Goal: Answer question/provide support

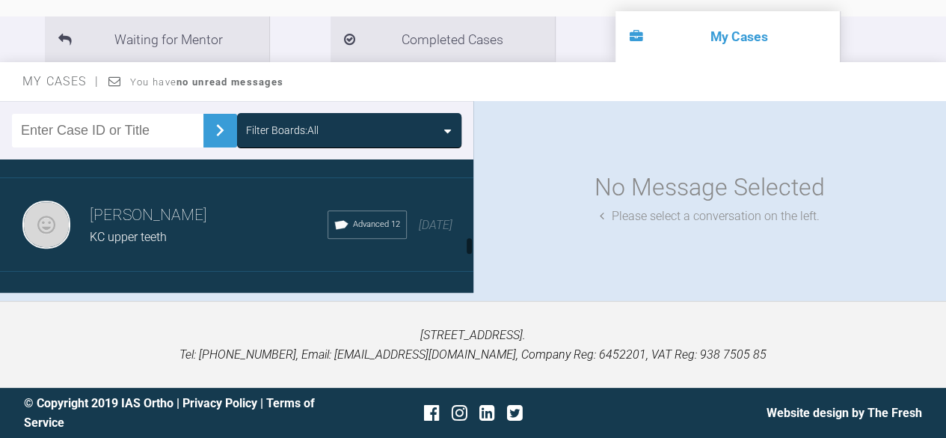
scroll to position [1102, 0]
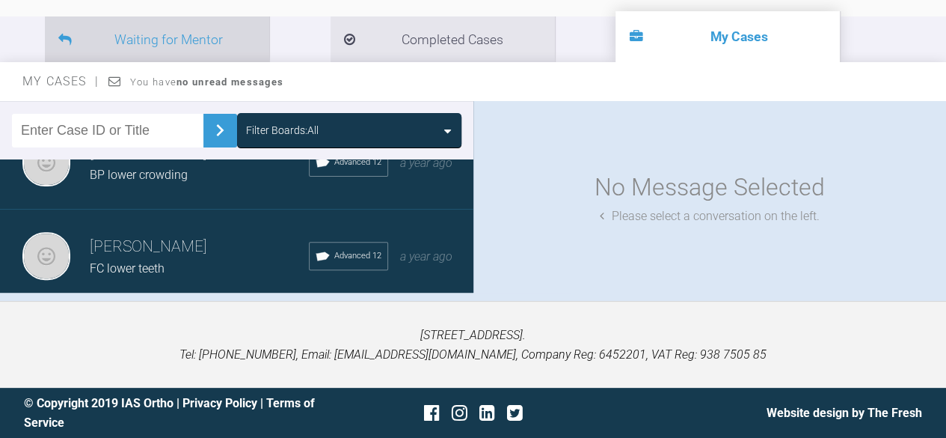
click at [151, 33] on li "Waiting for Mentor" at bounding box center [157, 39] width 224 height 46
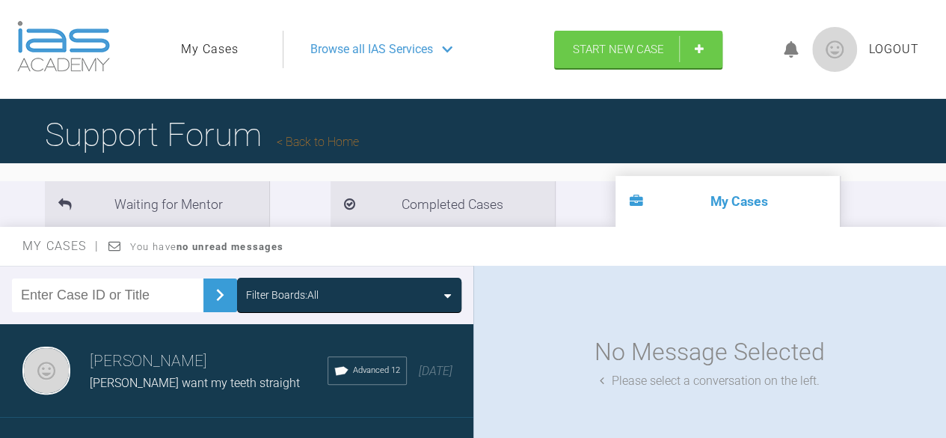
click at [120, 307] on input "text" at bounding box center [108, 295] width 192 height 34
type input "kg"
click at [215, 298] on img at bounding box center [220, 295] width 24 height 24
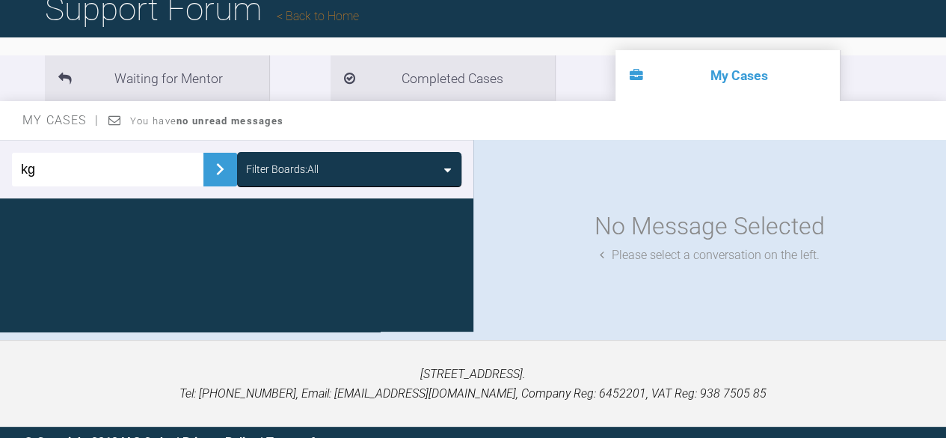
scroll to position [150, 0]
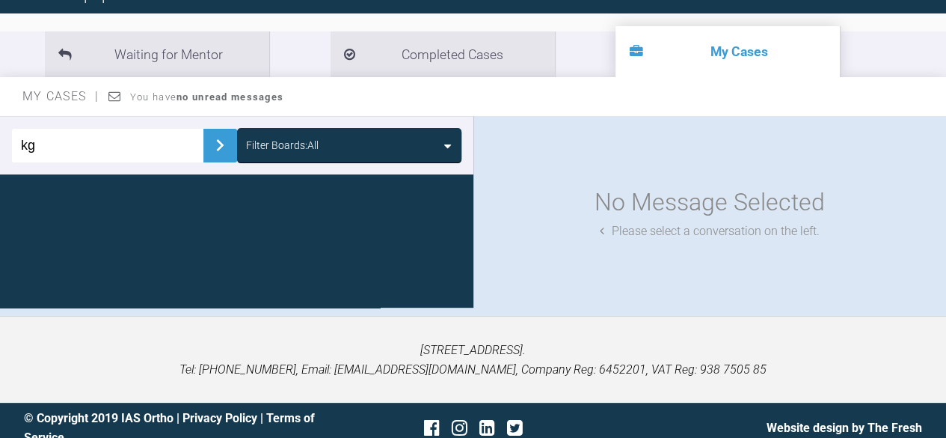
click at [216, 143] on img at bounding box center [220, 145] width 24 height 24
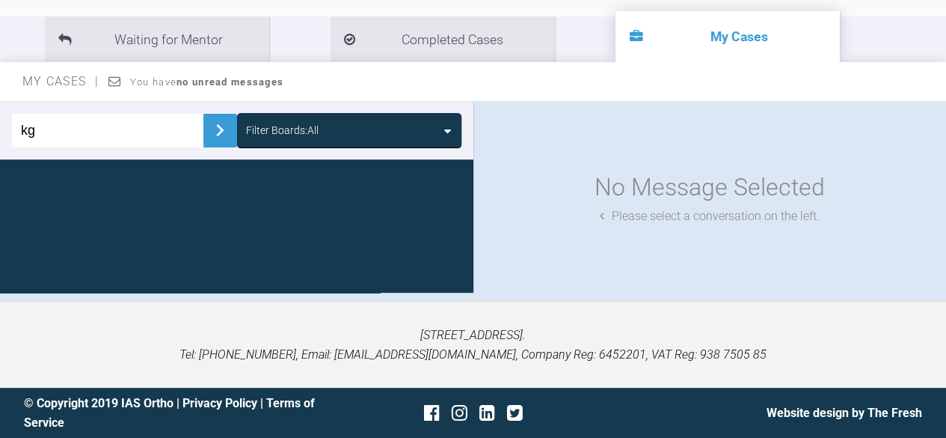
scroll to position [15, 0]
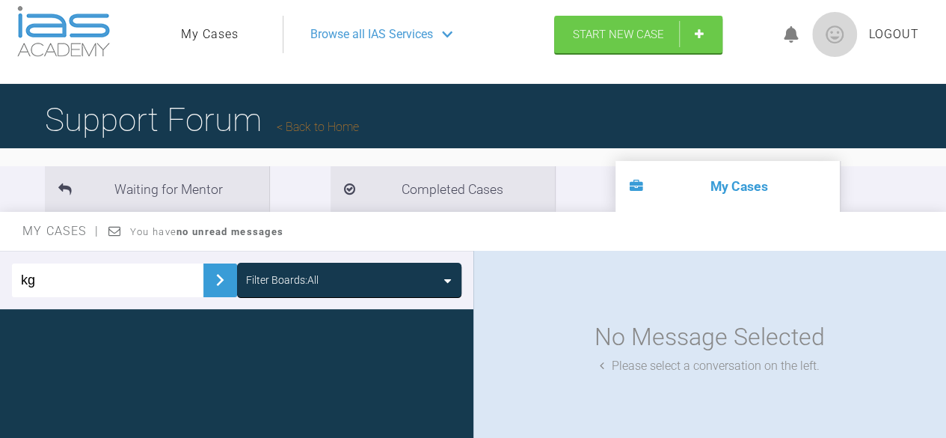
click at [209, 277] on img at bounding box center [220, 280] width 24 height 24
click at [617, 191] on li "My Cases" at bounding box center [728, 186] width 224 height 51
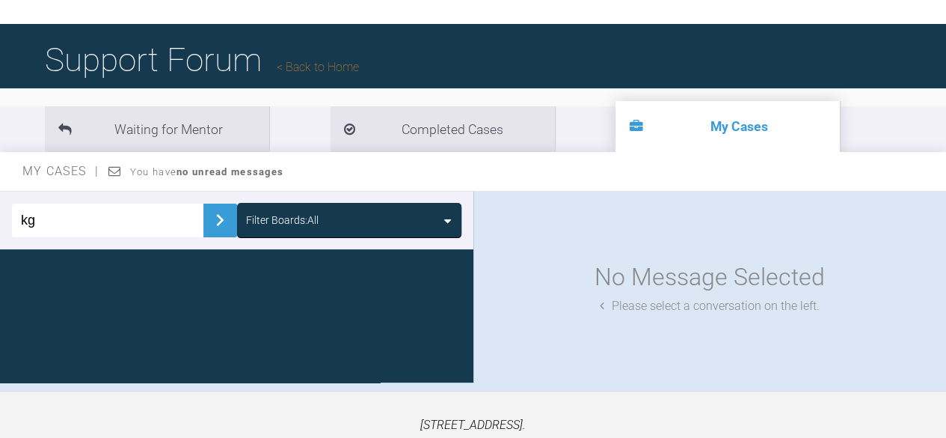
scroll to position [165, 0]
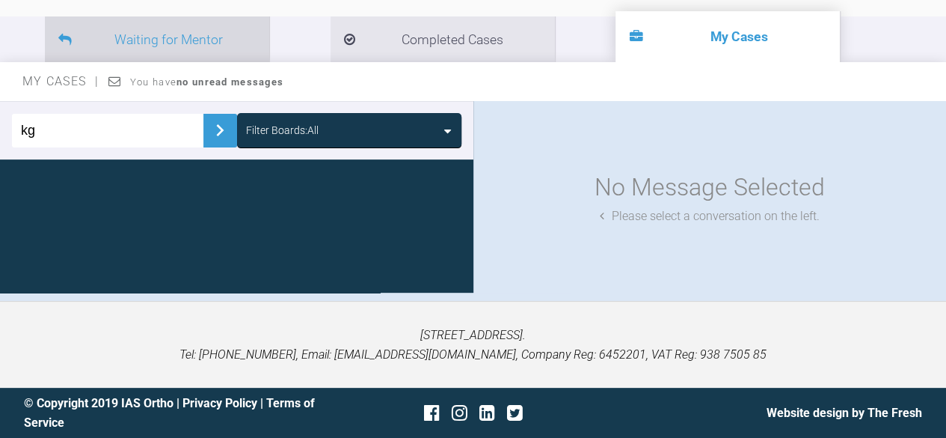
click at [157, 33] on li "Waiting for Mentor" at bounding box center [157, 39] width 224 height 46
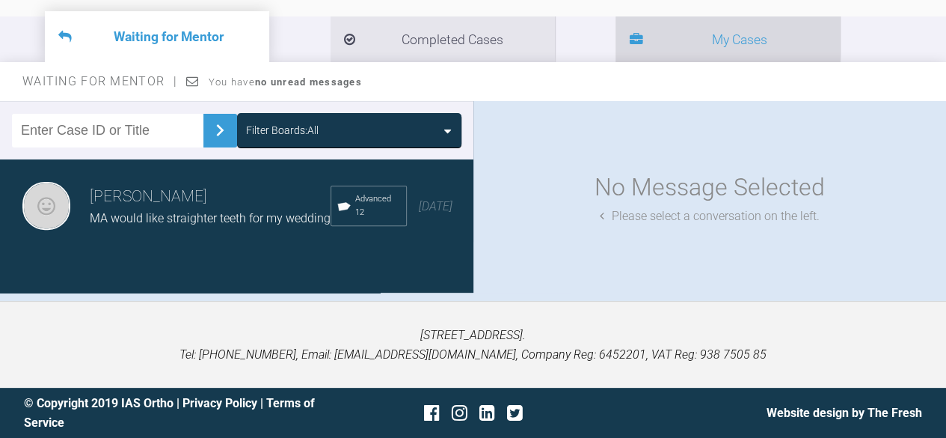
click at [616, 38] on li "My Cases" at bounding box center [728, 39] width 224 height 46
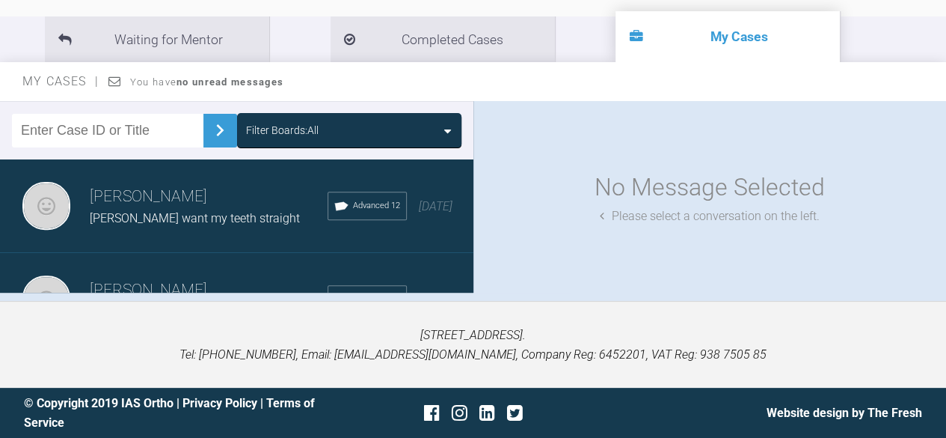
click at [177, 212] on span "[PERSON_NAME] want my teeth straight" at bounding box center [195, 218] width 210 height 14
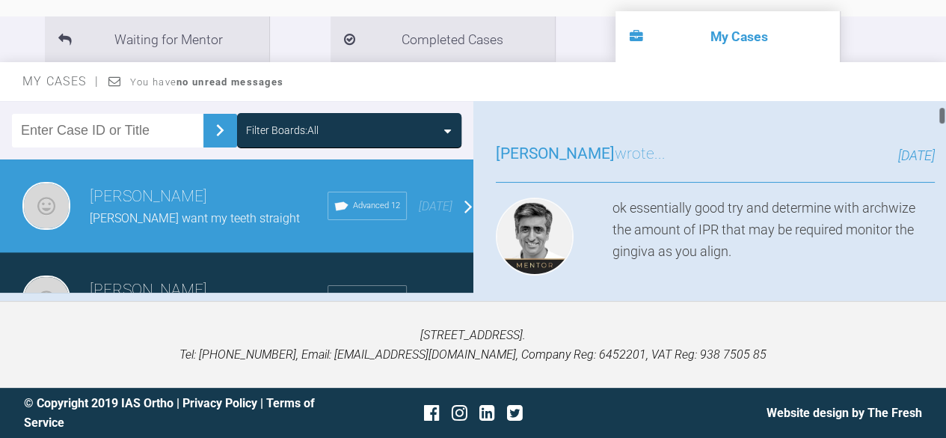
scroll to position [150, 0]
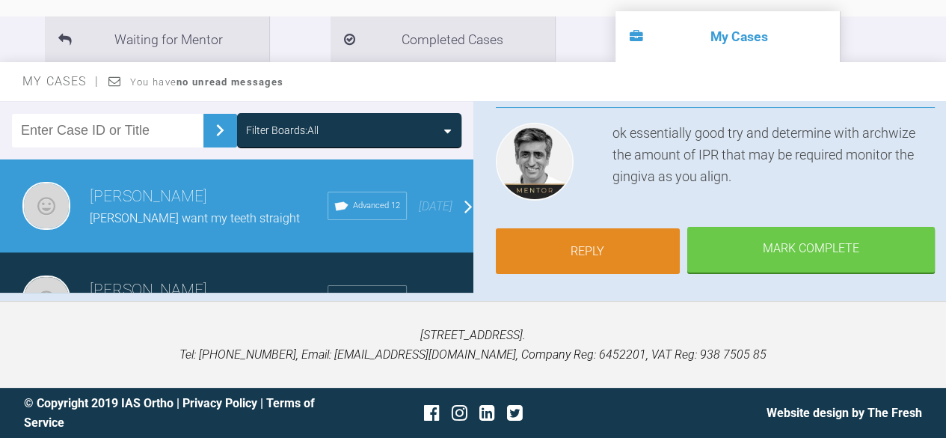
click at [600, 248] on link "Reply" at bounding box center [588, 251] width 185 height 46
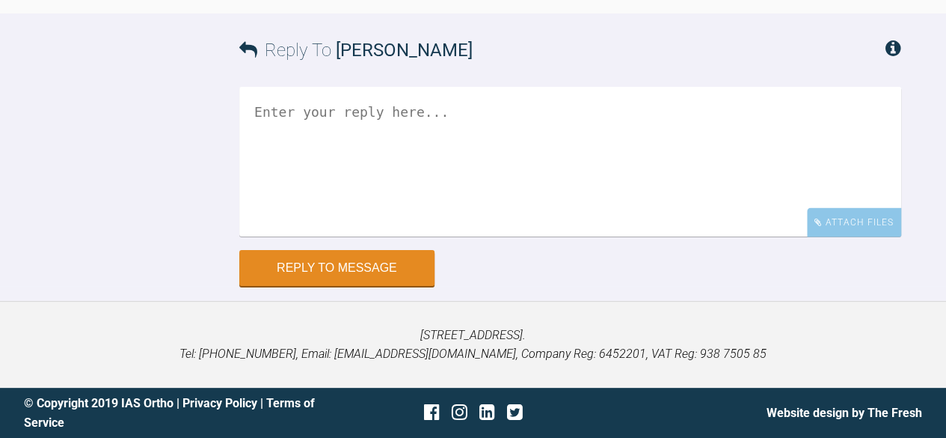
scroll to position [2298, 0]
click at [850, 217] on div "Attach Files" at bounding box center [854, 221] width 94 height 29
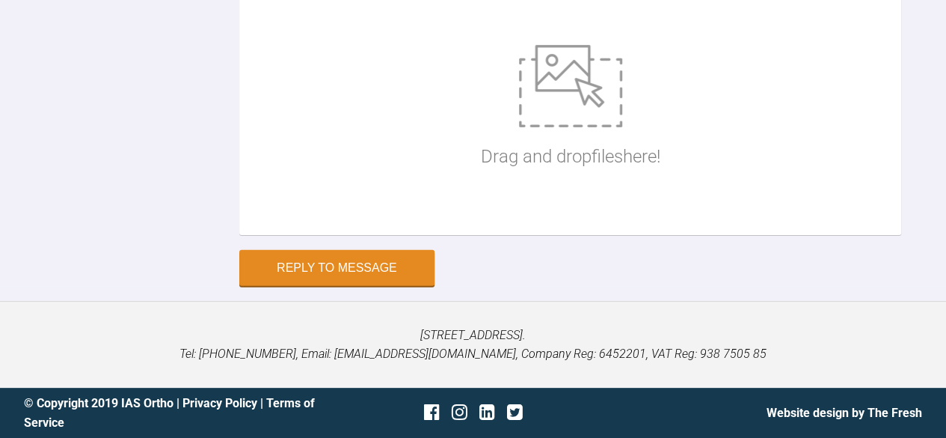
click at [324, 235] on div "Drag and drop files here!" at bounding box center [570, 108] width 662 height 254
type input "C:\fakepath\kg archwise.pdf"
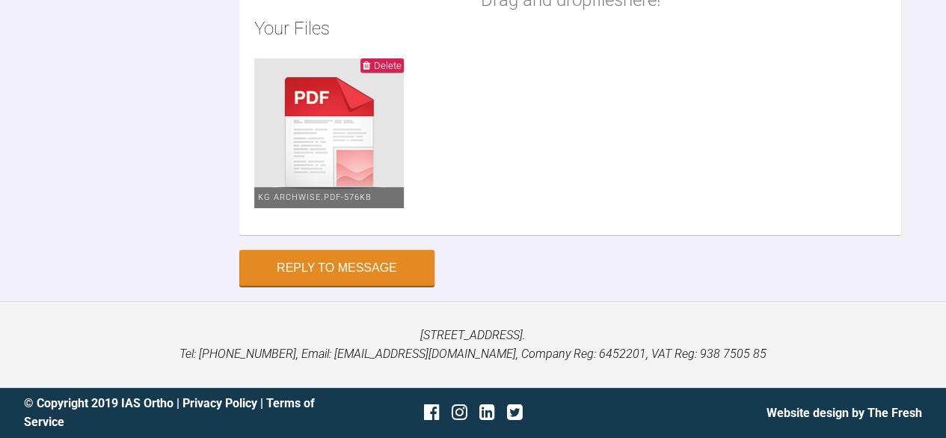
type textarea "HI asif. I have attached Katy's archwise. I'm not sure if we will need that muc…"
click at [334, 287] on button "Reply to Message" at bounding box center [336, 269] width 195 height 36
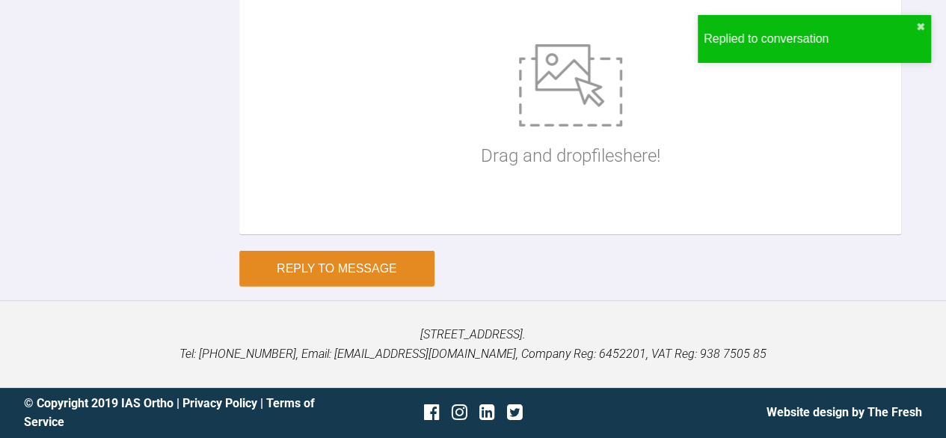
scroll to position [2544, 0]
